Goal: Transaction & Acquisition: Purchase product/service

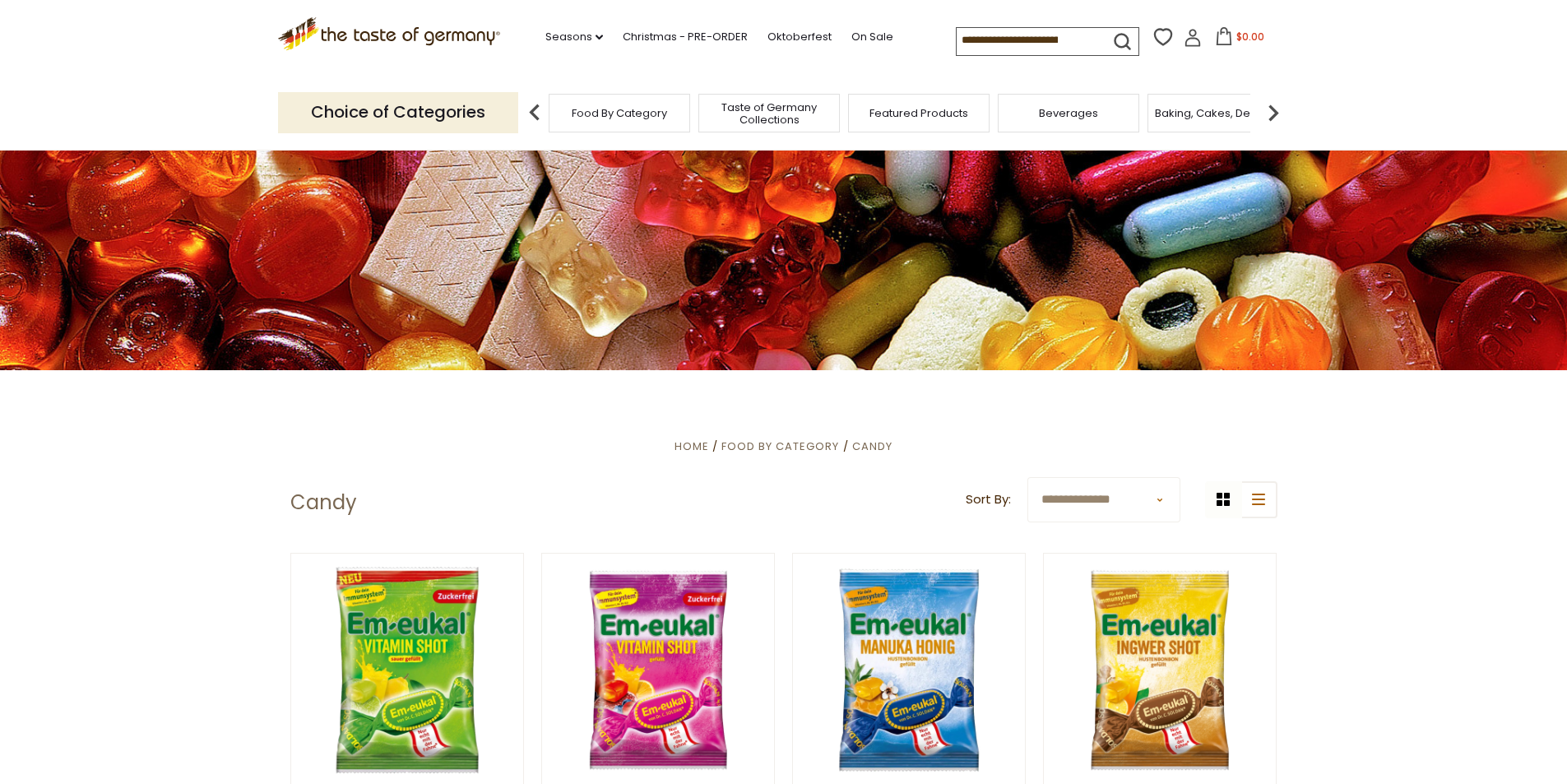
scroll to position [247, 0]
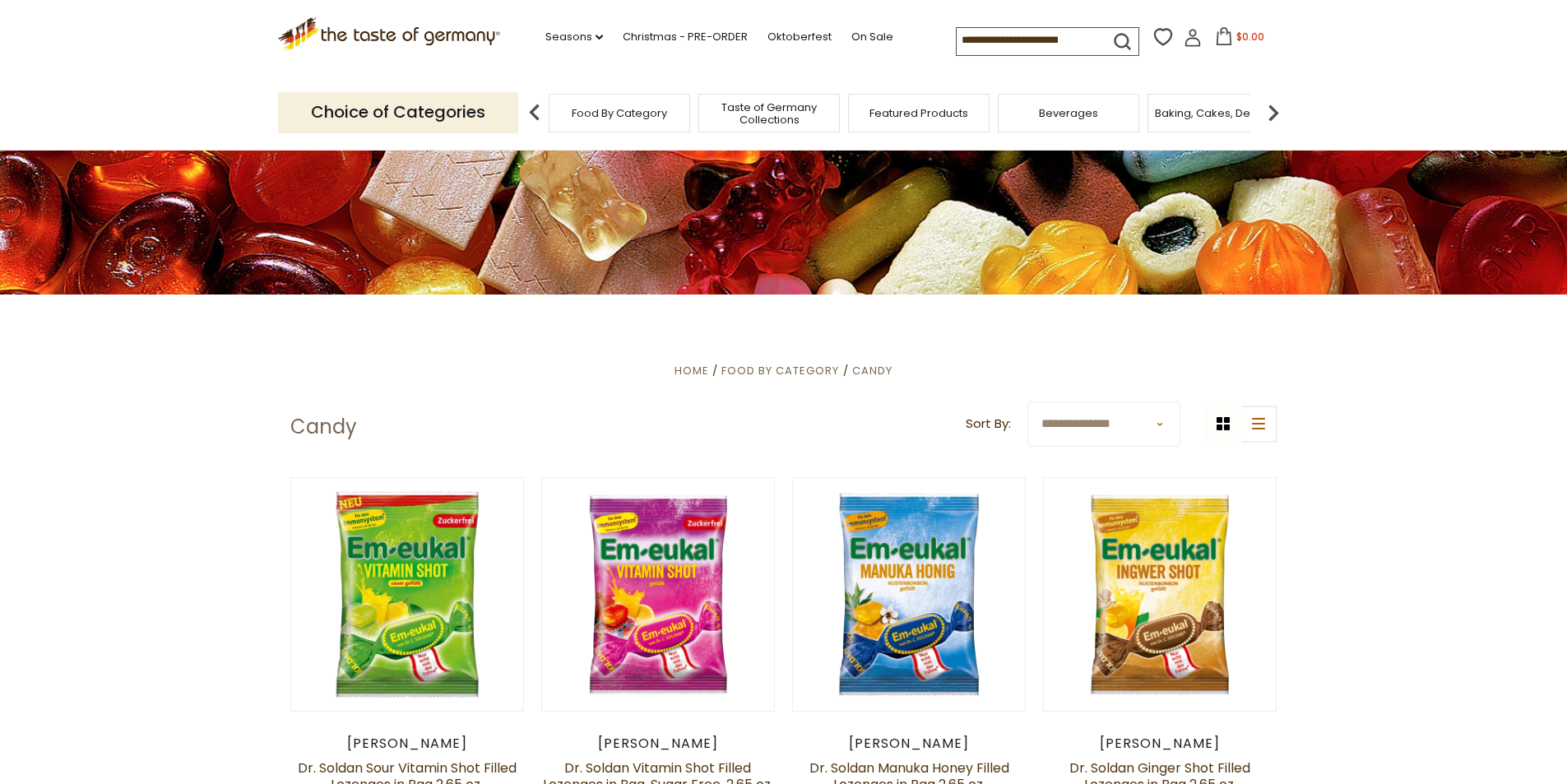
click at [603, 119] on span "Food By Category" at bounding box center [620, 113] width 96 height 13
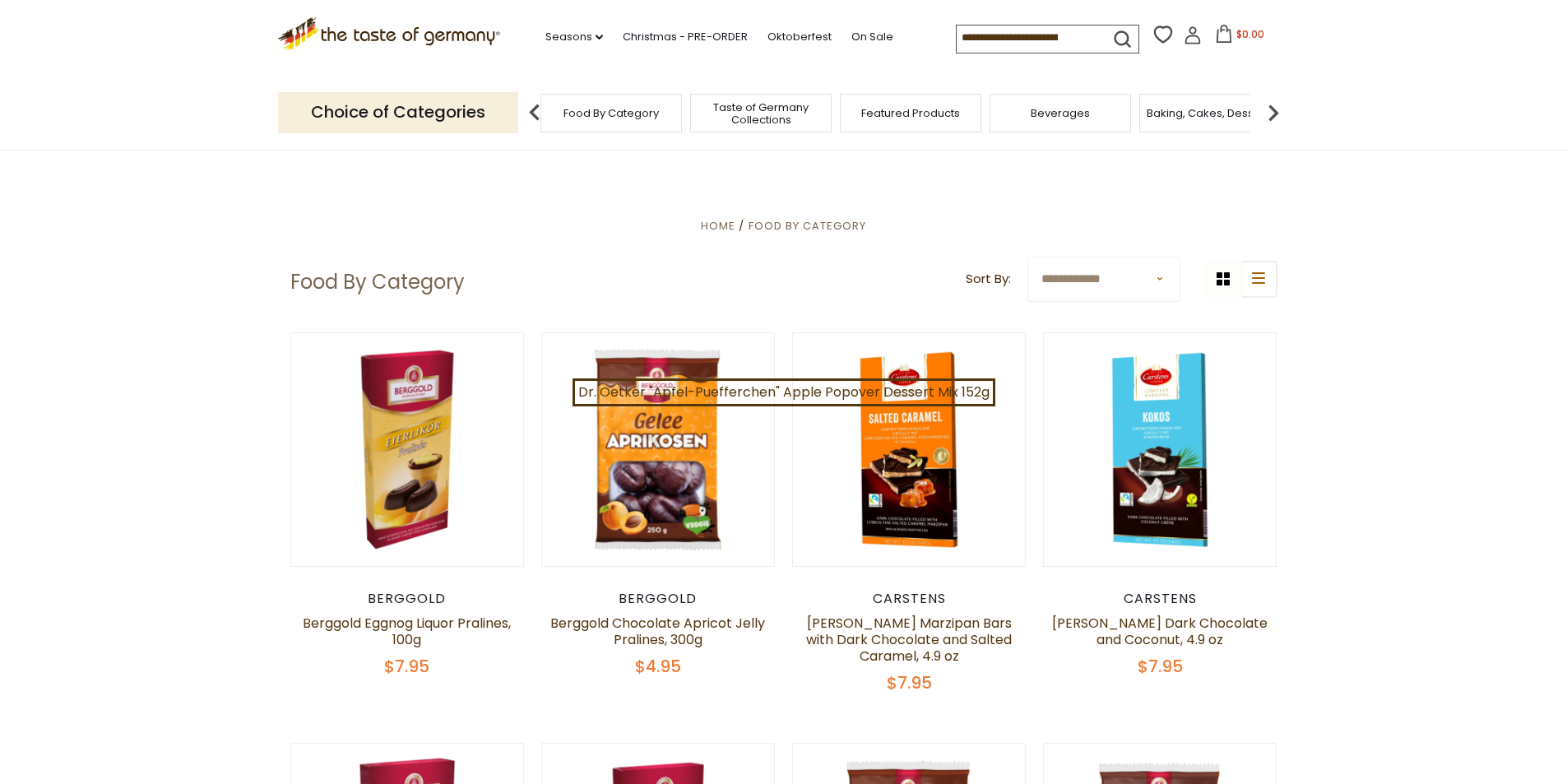
click at [923, 109] on span "Featured Products" at bounding box center [910, 113] width 98 height 13
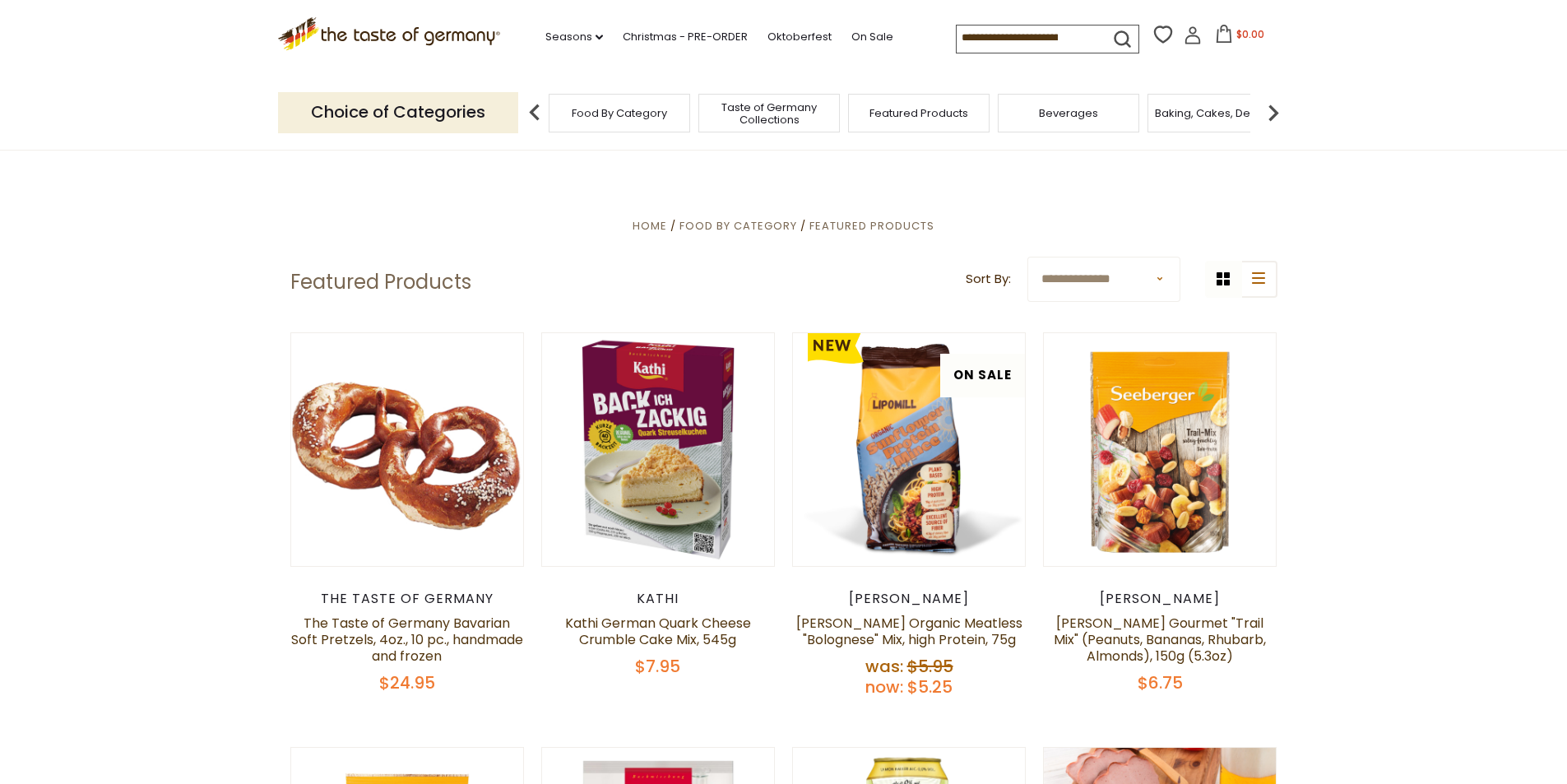
click at [1266, 122] on img at bounding box center [1274, 113] width 33 height 33
click at [915, 112] on div "Candy" at bounding box center [863, 113] width 141 height 38
click at [860, 112] on span "Candy" at bounding box center [864, 113] width 36 height 13
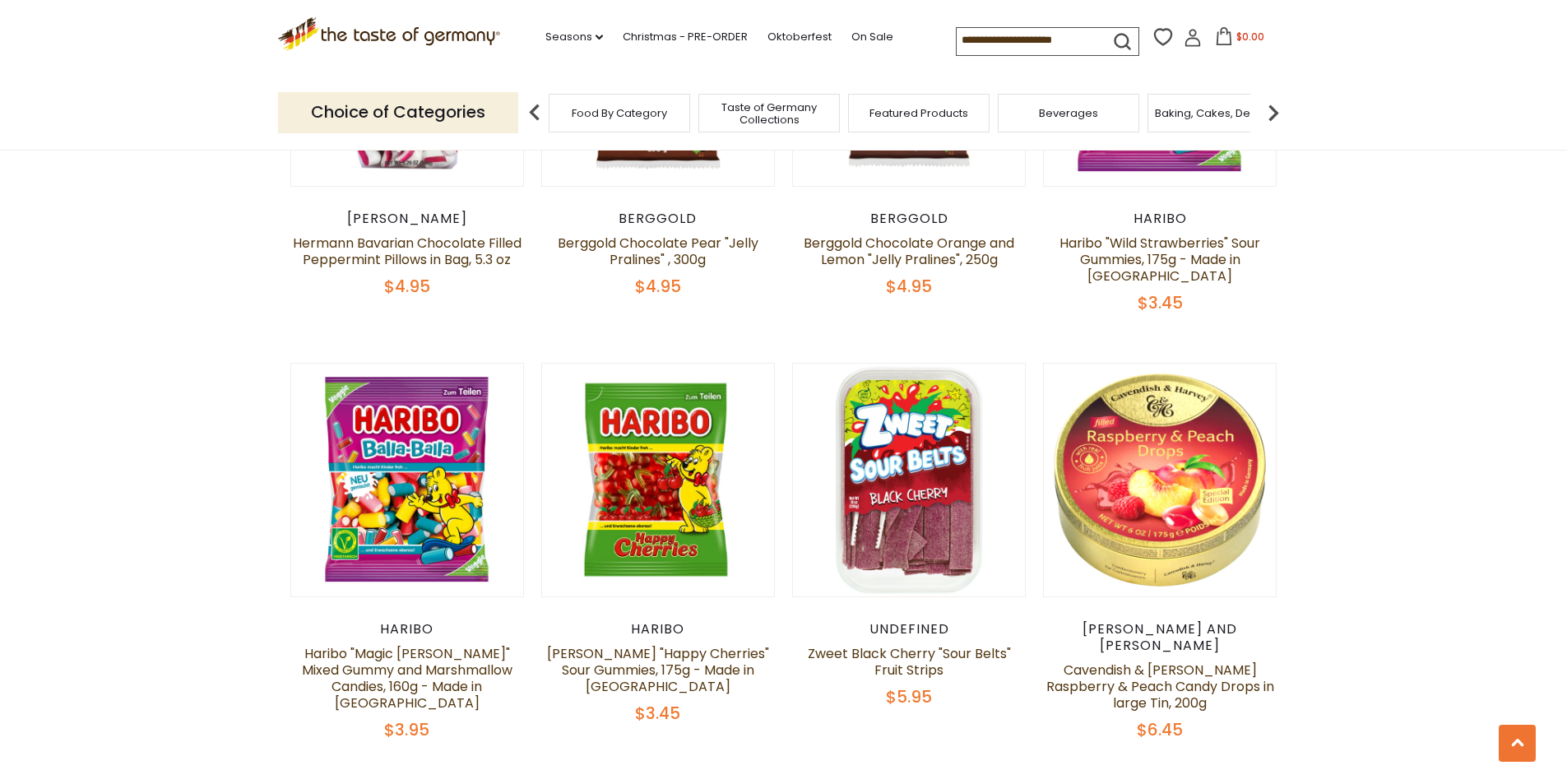
scroll to position [1973, 0]
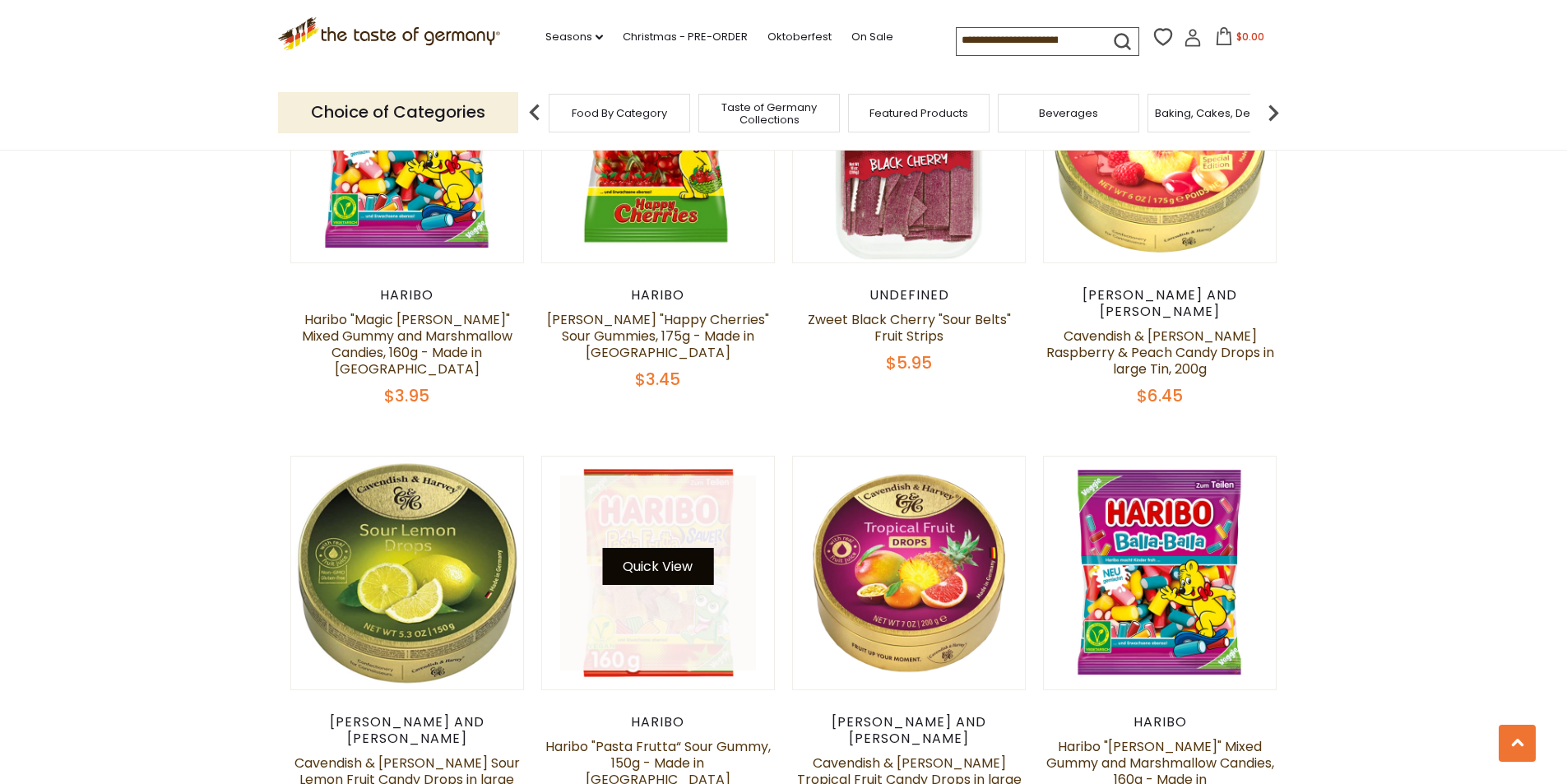
click at [691, 547] on button "Quick View" at bounding box center [658, 565] width 111 height 37
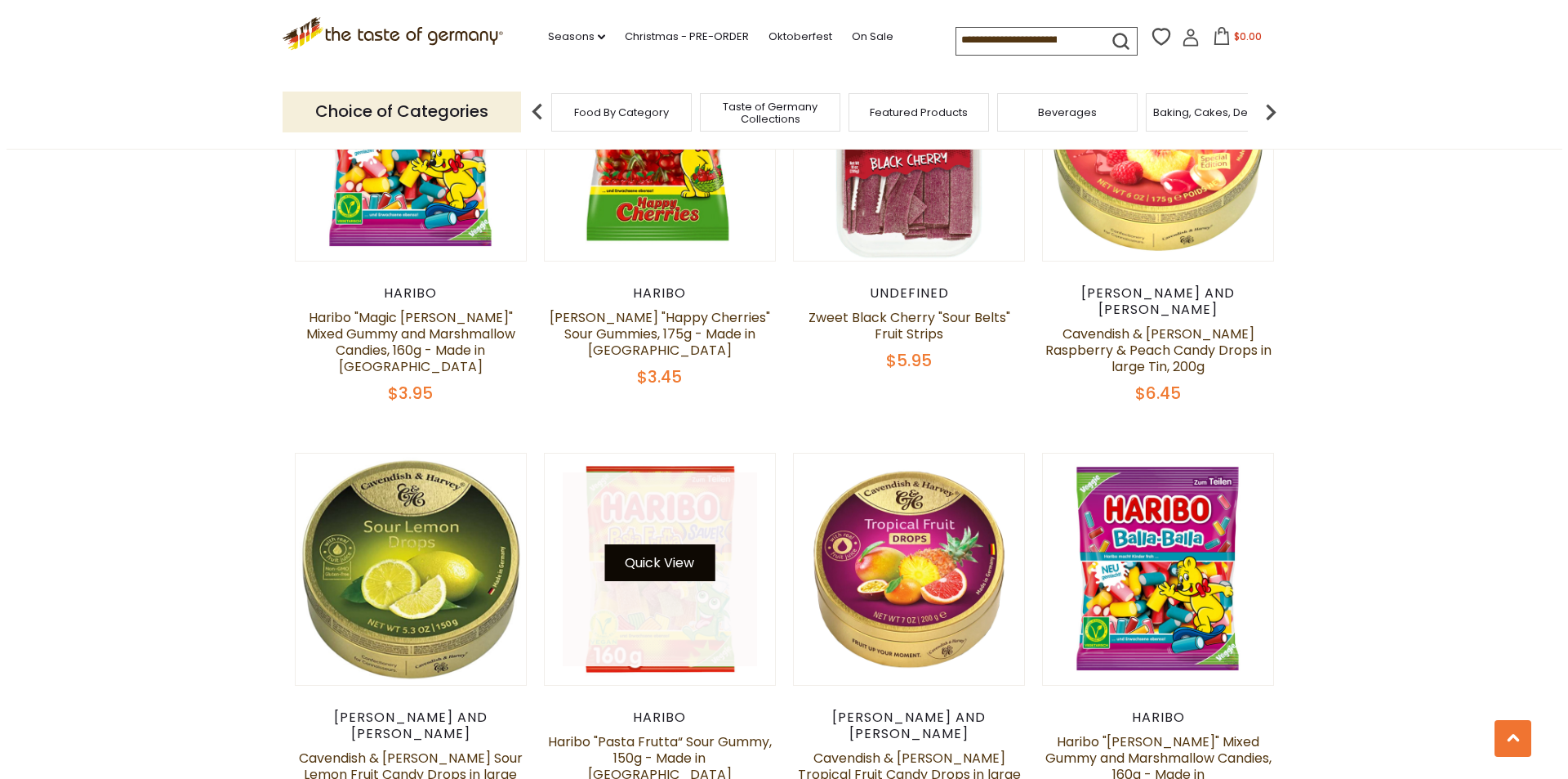
scroll to position [2291, 0]
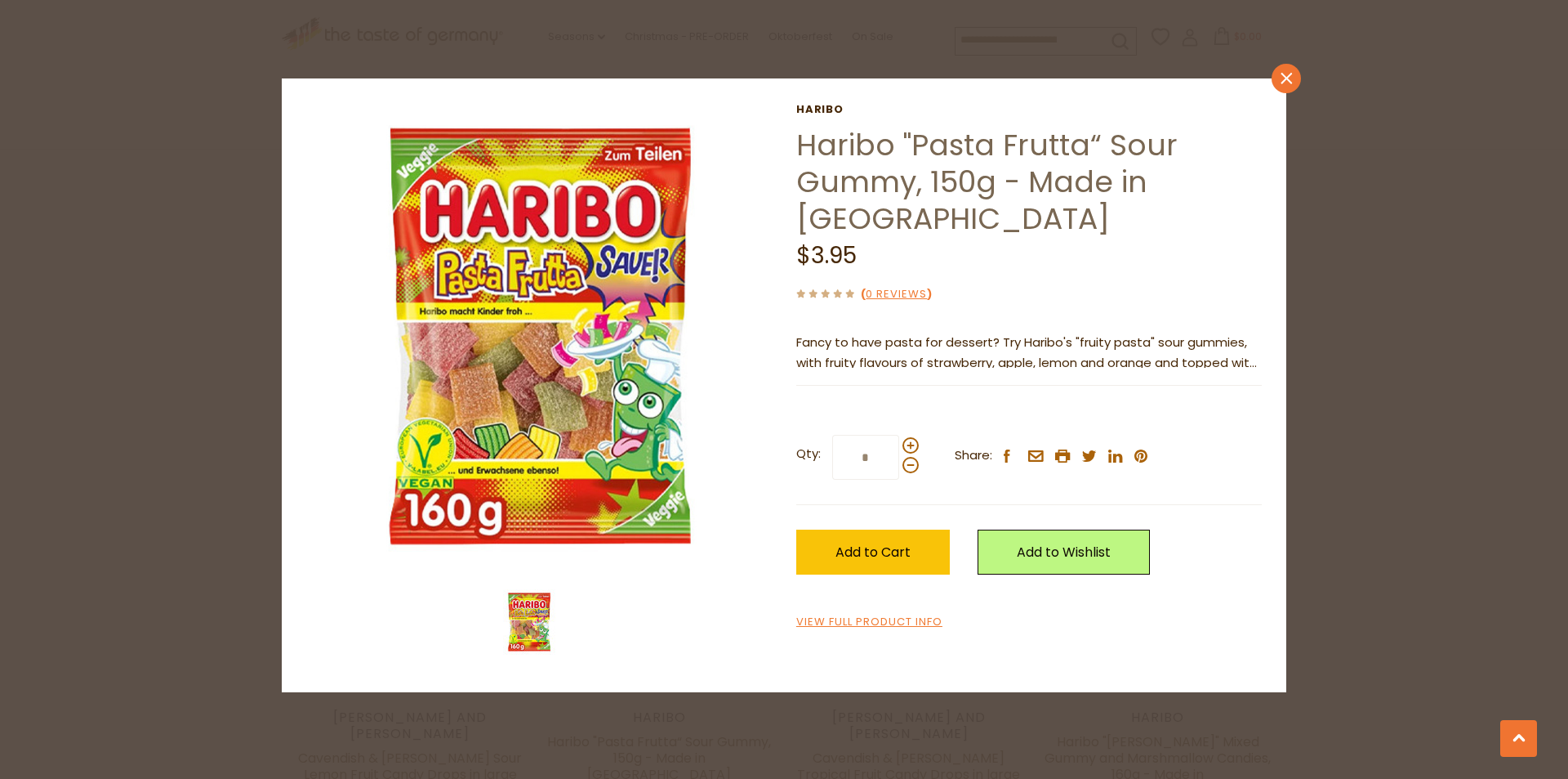
click at [1296, 75] on link "close" at bounding box center [1286, 78] width 30 height 30
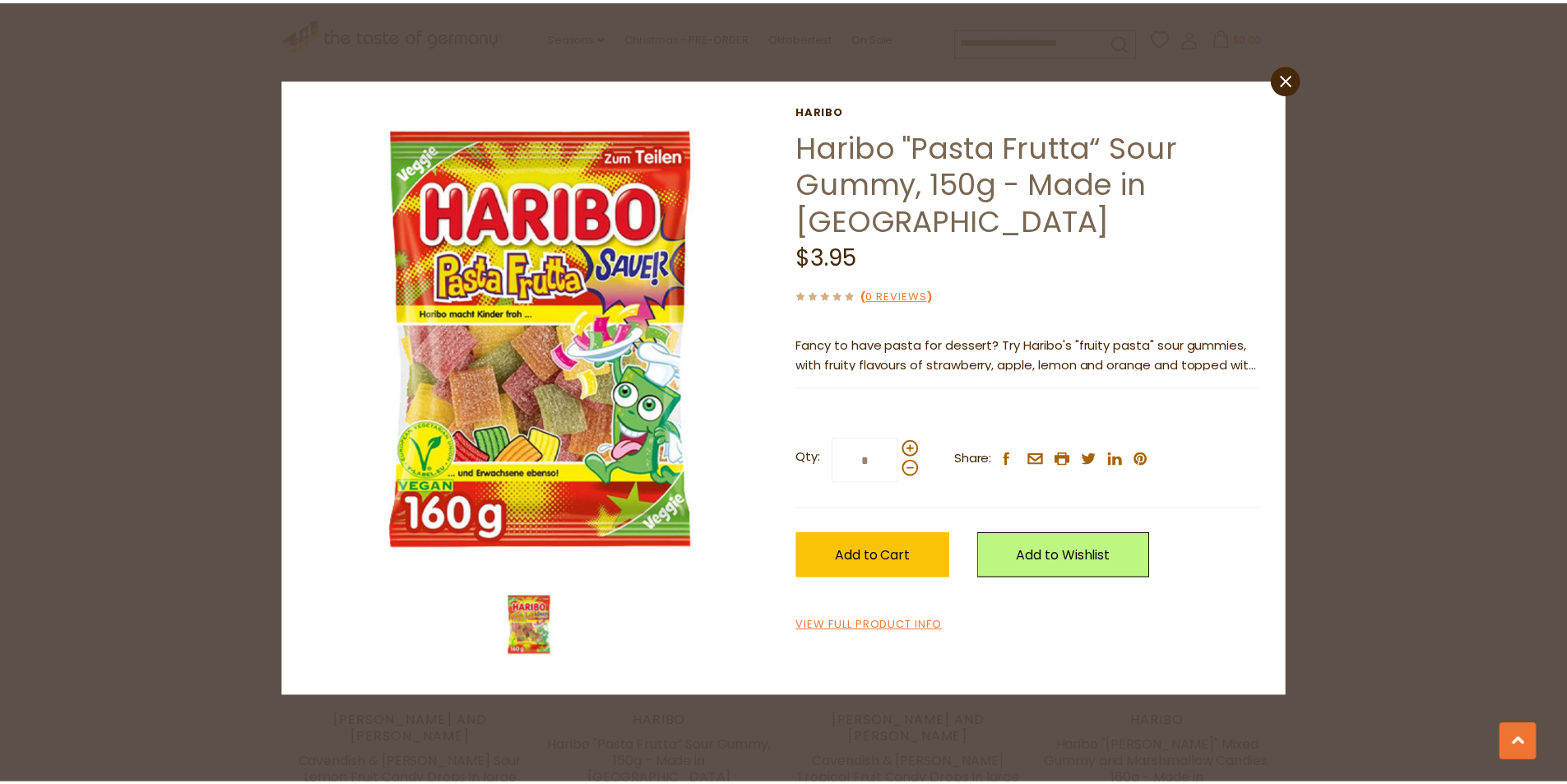
scroll to position [2302, 0]
